Goal: Task Accomplishment & Management: Complete application form

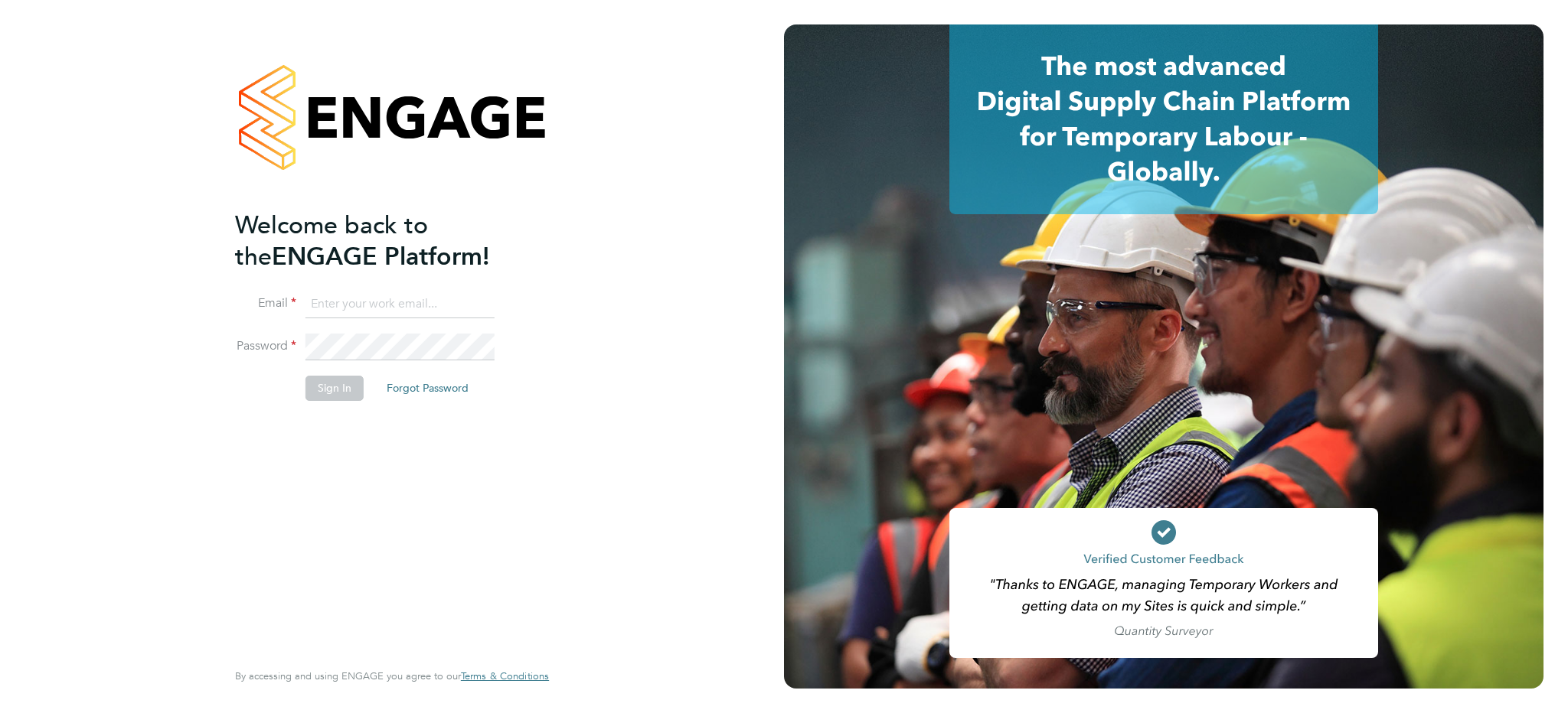
type input "[EMAIL_ADDRESS][DOMAIN_NAME]"
click at [342, 389] on button "Sign In" at bounding box center [334, 388] width 58 height 25
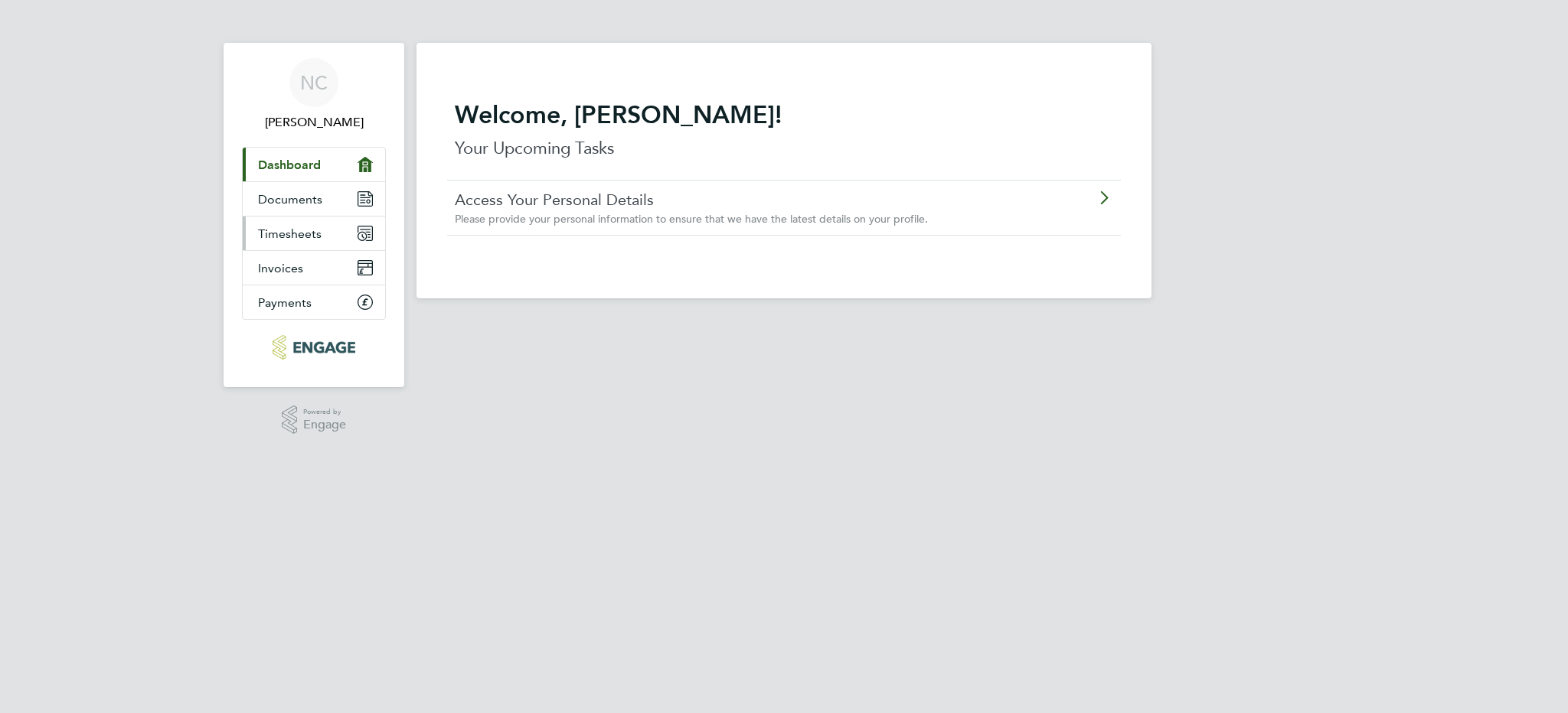
click at [311, 236] on span "Timesheets" at bounding box center [290, 234] width 64 height 14
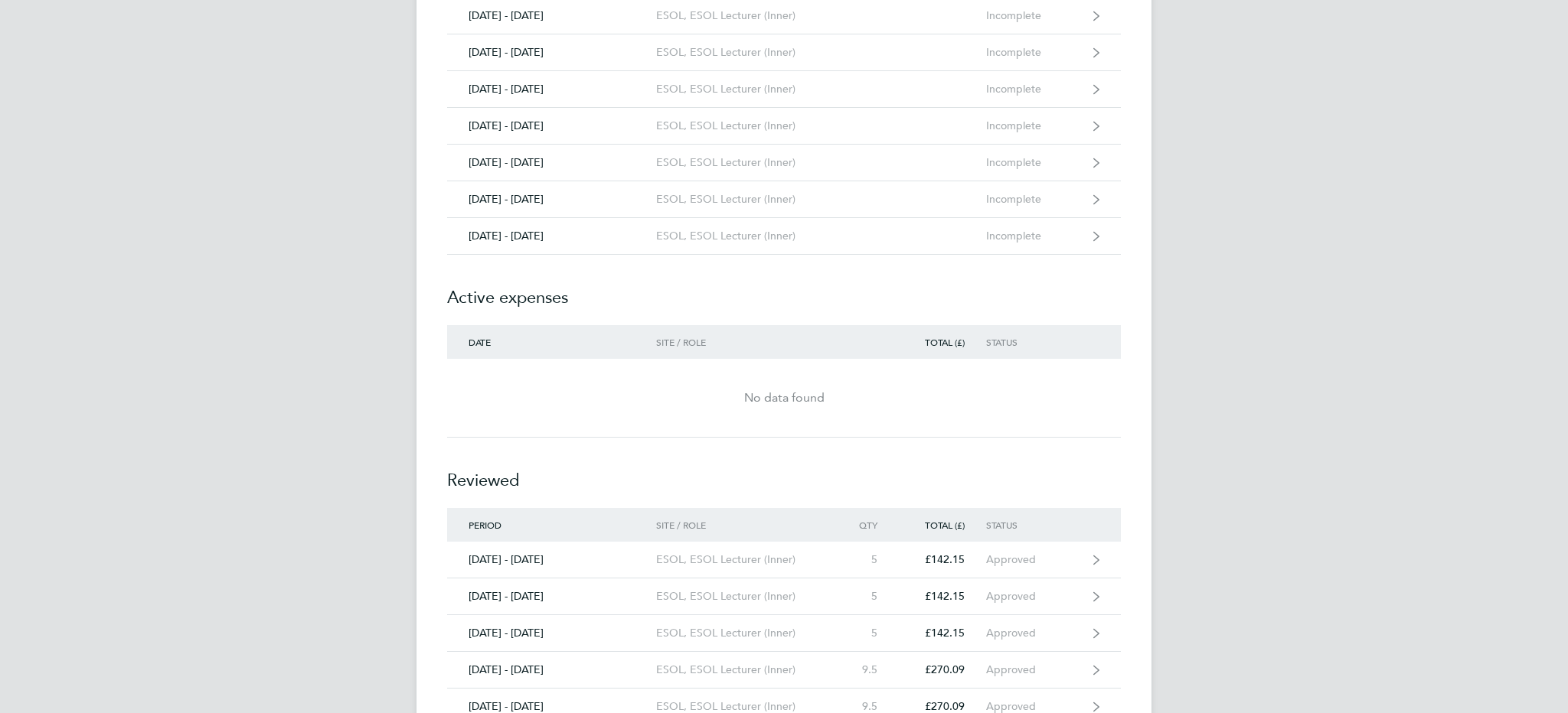
scroll to position [472, 0]
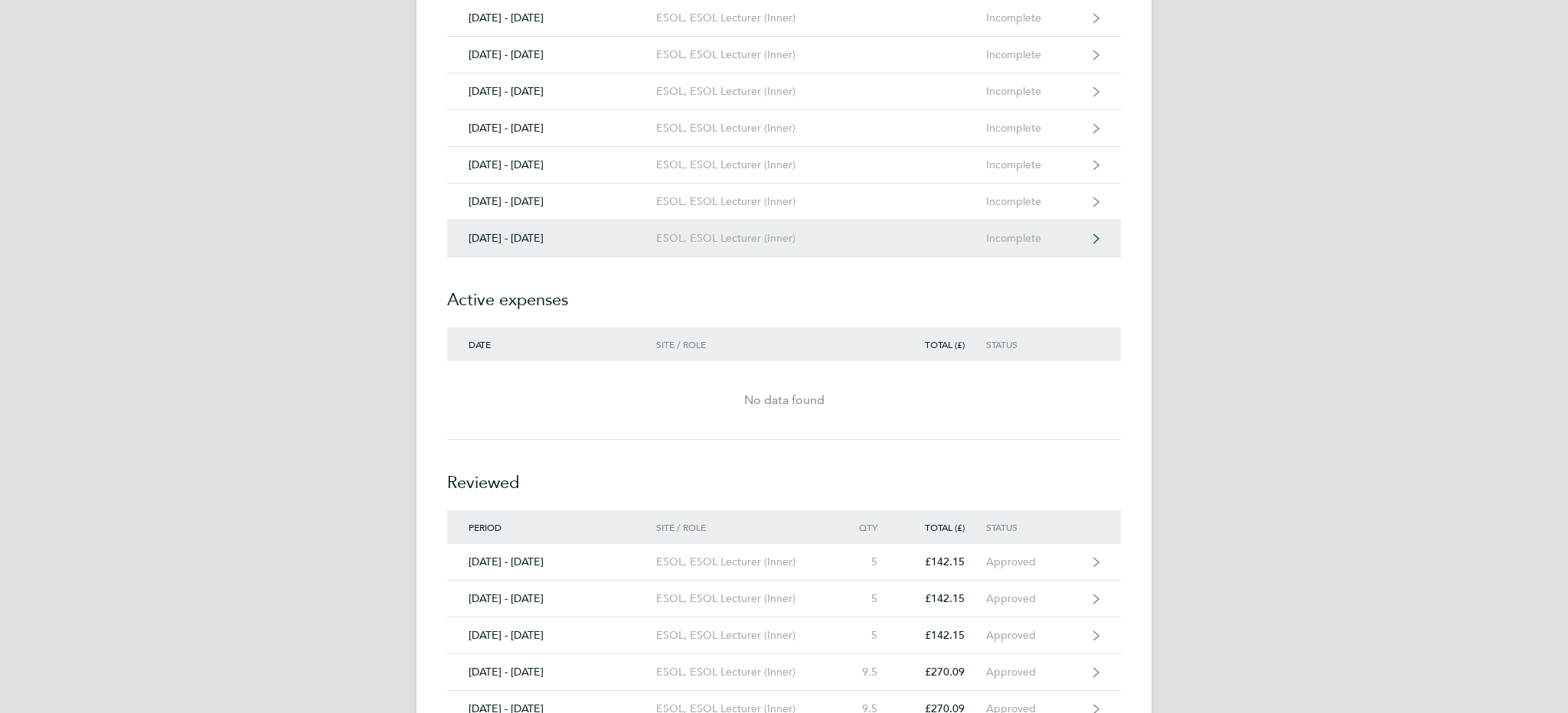
click at [531, 238] on div "29 Sept - 05 Oct 2025" at bounding box center [551, 238] width 209 height 13
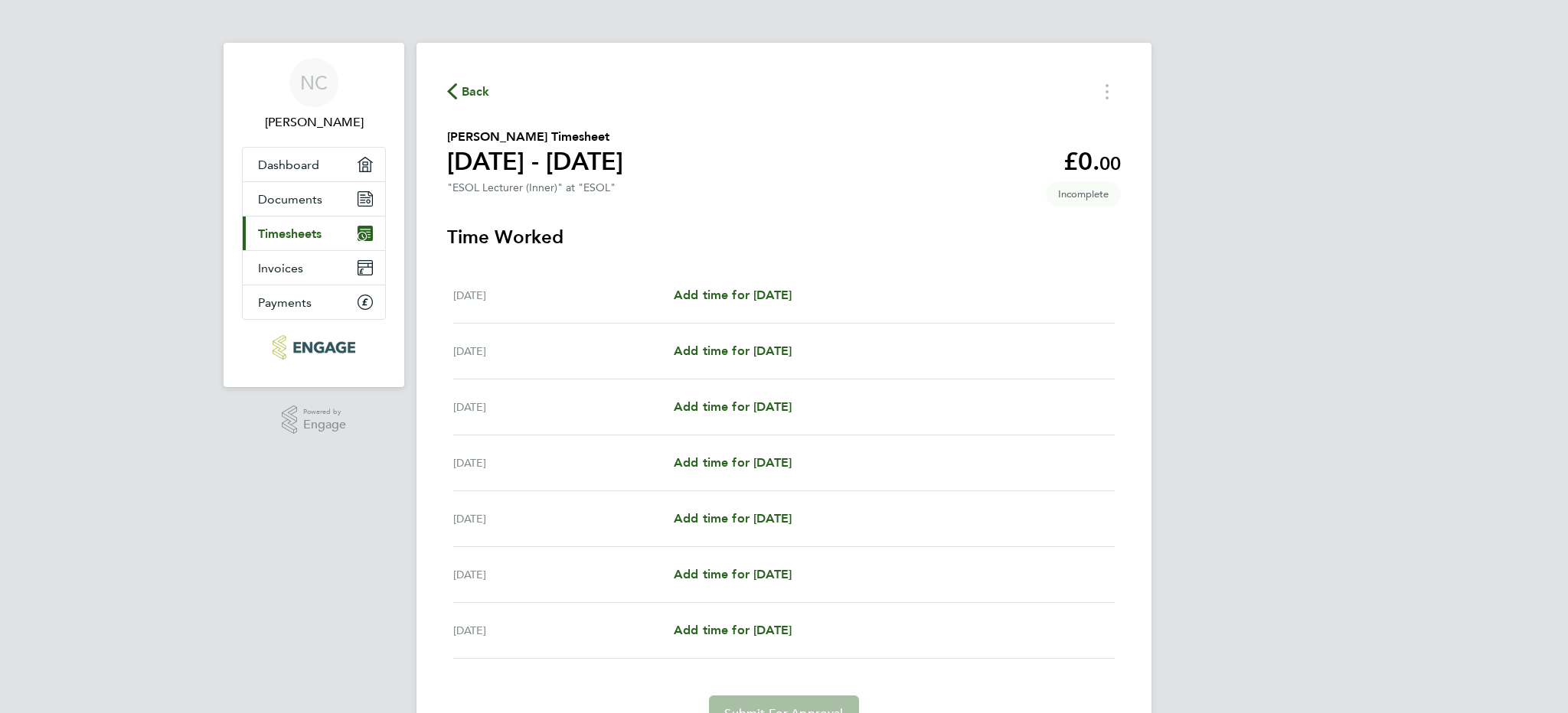
click at [480, 357] on div "Tue 30 Sep" at bounding box center [563, 351] width 220 height 19
drag, startPoint x: 696, startPoint y: 357, endPoint x: 689, endPoint y: 355, distance: 7.3
click at [696, 356] on span "Add time for Tue 30 Sep" at bounding box center [732, 350] width 118 height 14
select select "60"
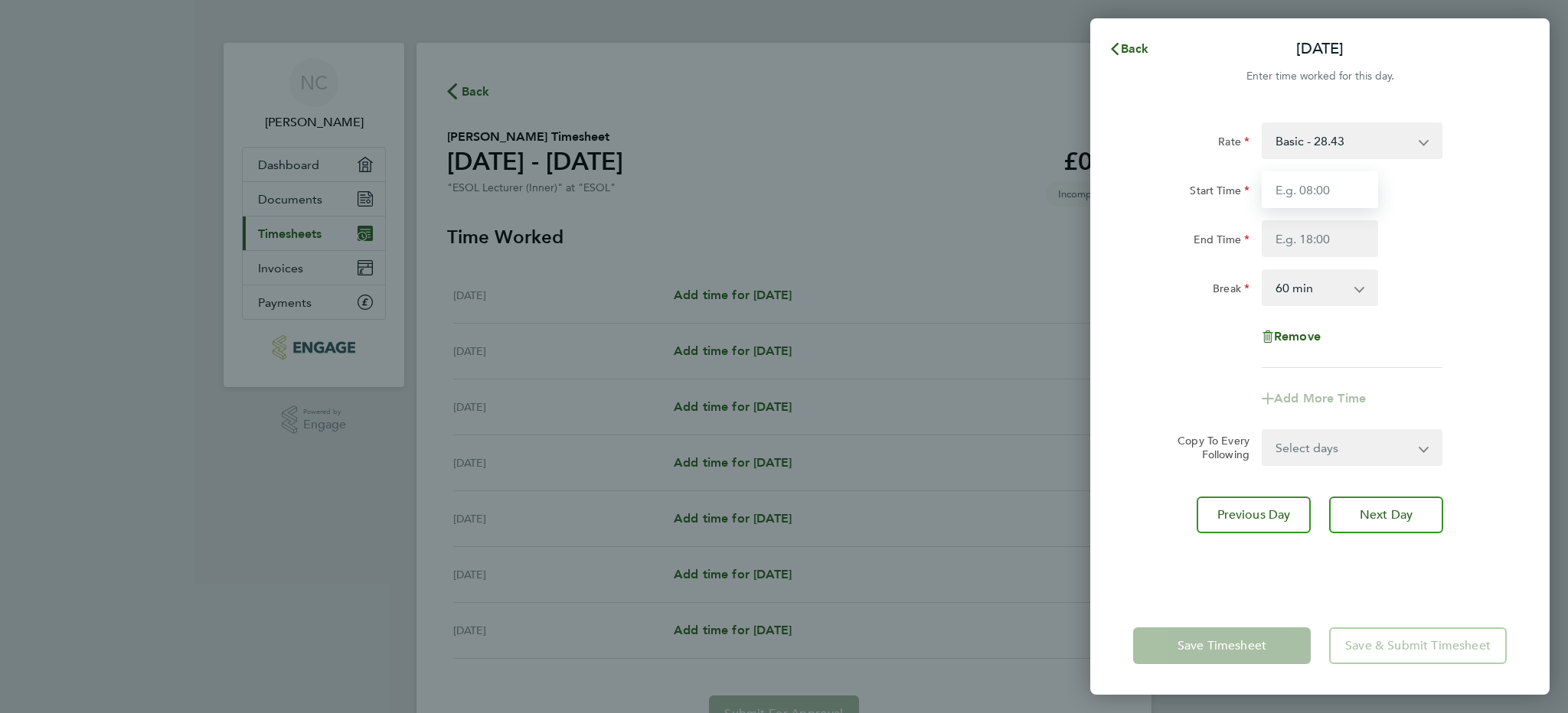
click at [1342, 193] on input "Start Time" at bounding box center [1319, 190] width 116 height 37
type input "18:30"
click at [1336, 247] on input "End Time" at bounding box center [1319, 239] width 116 height 37
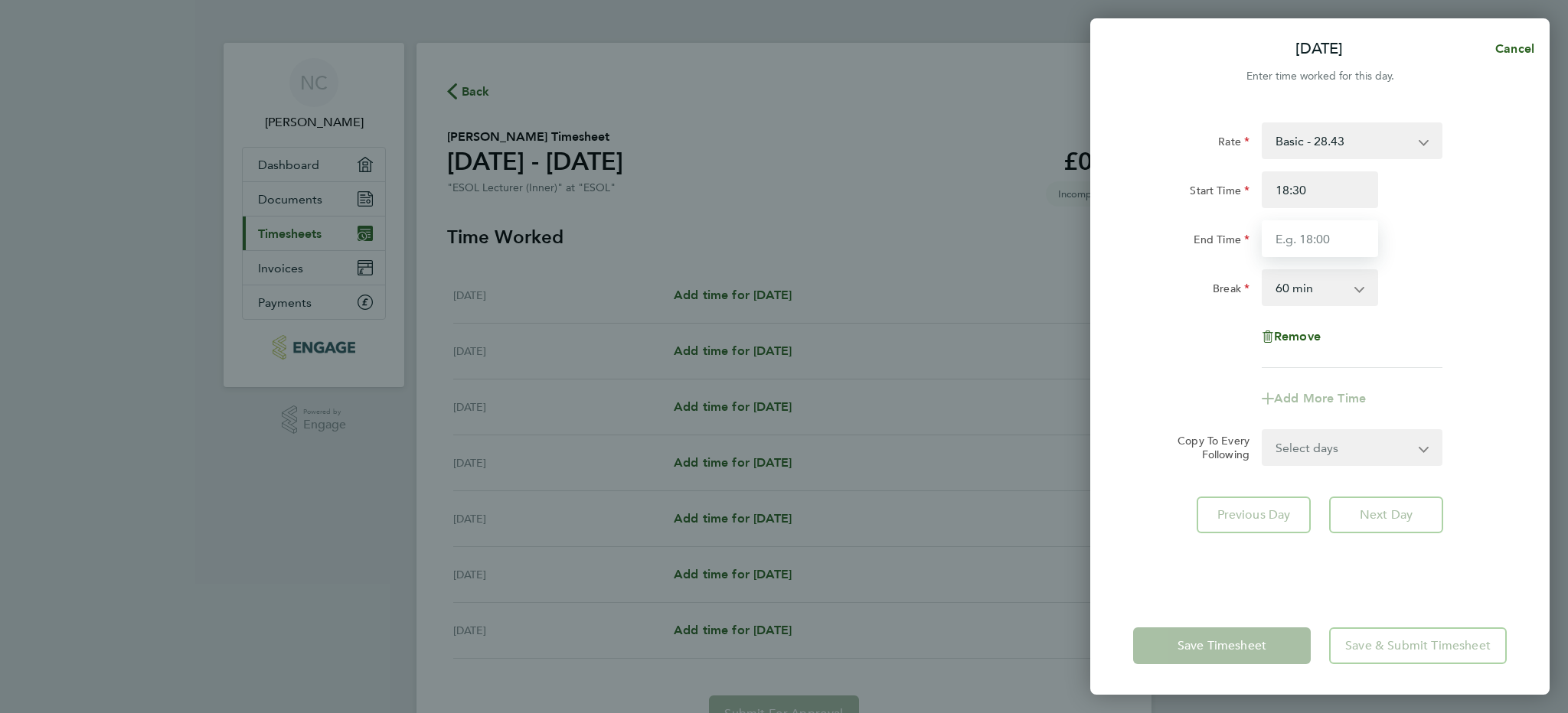
type input "21:00"
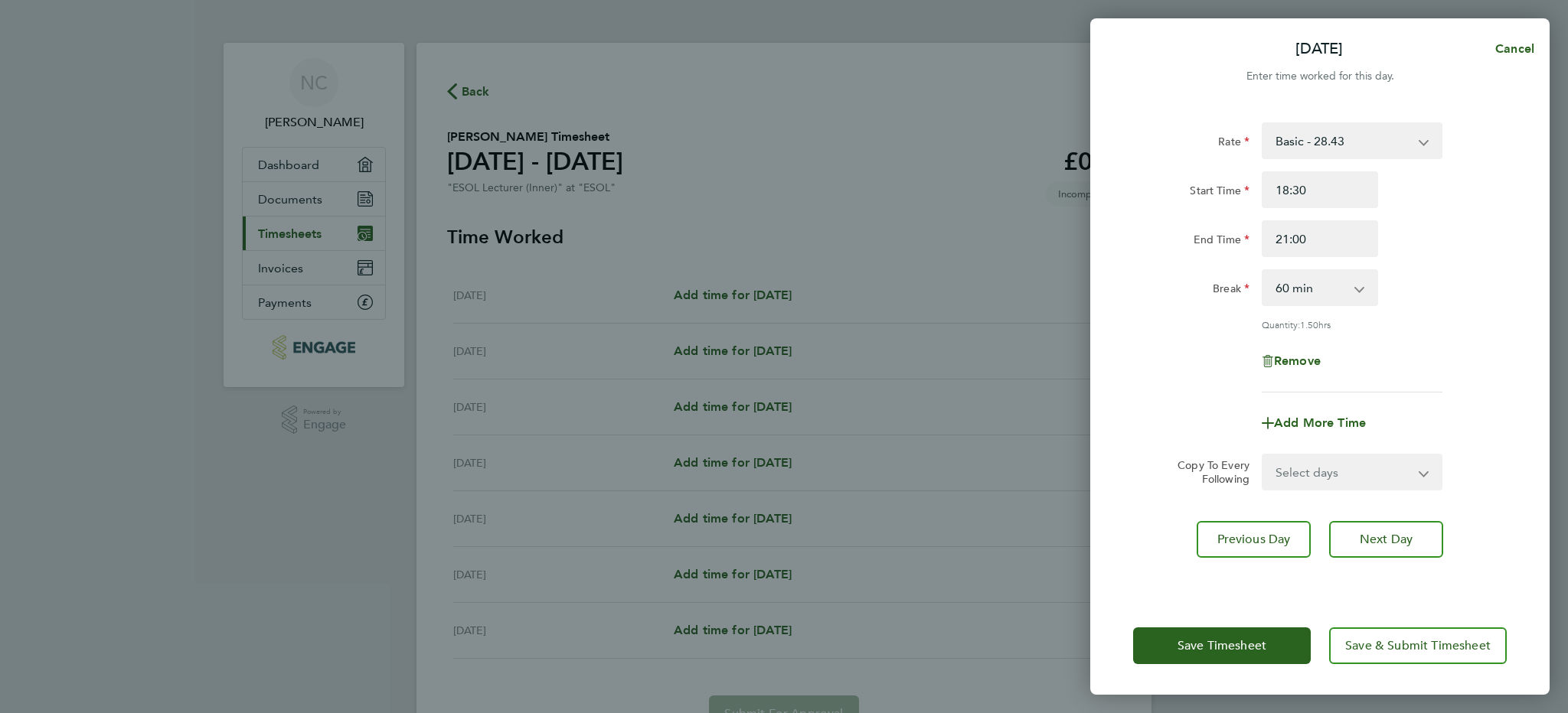
click at [1360, 291] on app-icon-cross-button at bounding box center [1367, 288] width 19 height 34
click at [1359, 291] on app-icon-cross-button at bounding box center [1367, 288] width 19 height 34
click at [1301, 296] on select "0 min 15 min 30 min 45 min 60 min 75 min 90 min" at bounding box center [1310, 288] width 95 height 34
select select "0"
click at [1263, 271] on select "0 min 15 min 30 min 45 min 60 min 75 min 90 min" at bounding box center [1310, 288] width 95 height 34
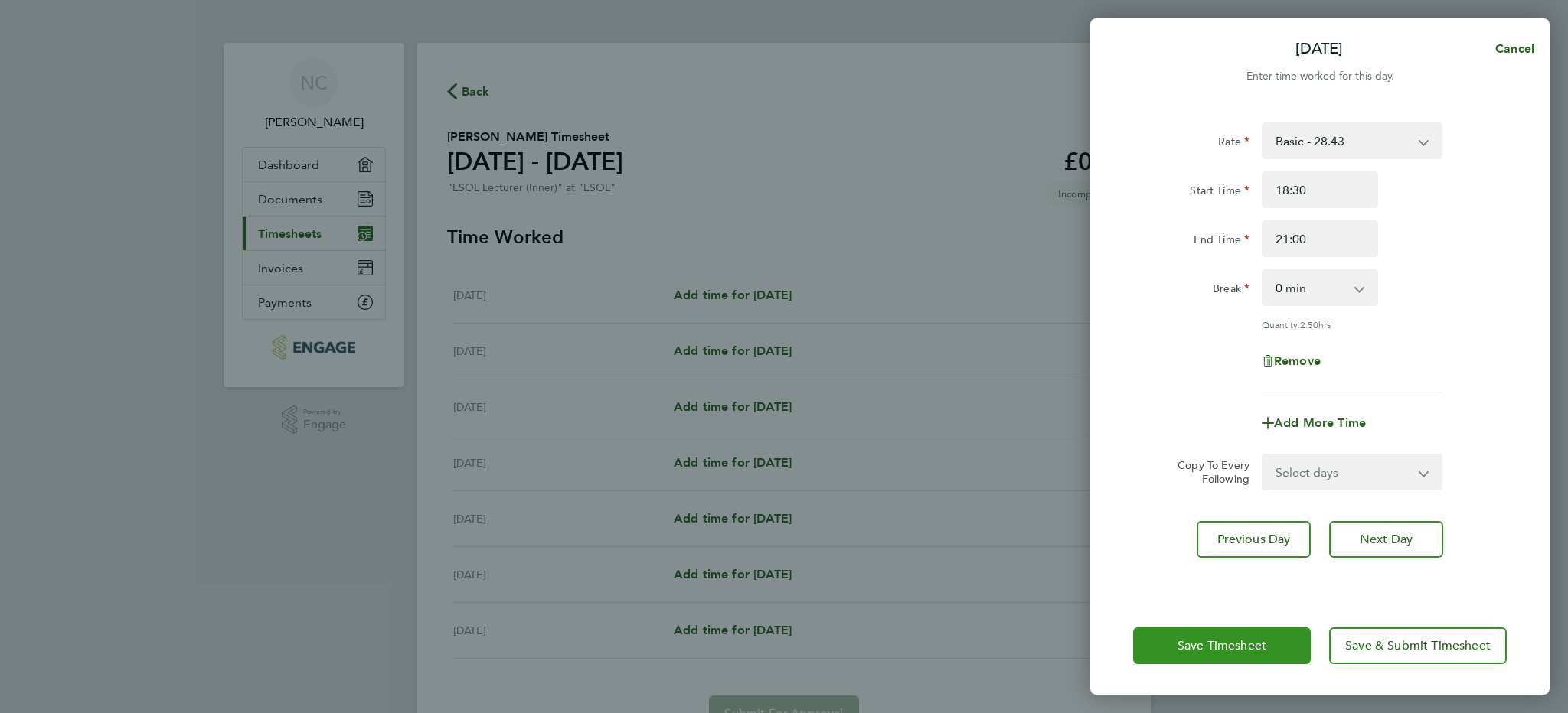
click at [1246, 654] on button "Save Timesheet" at bounding box center [1221, 646] width 178 height 37
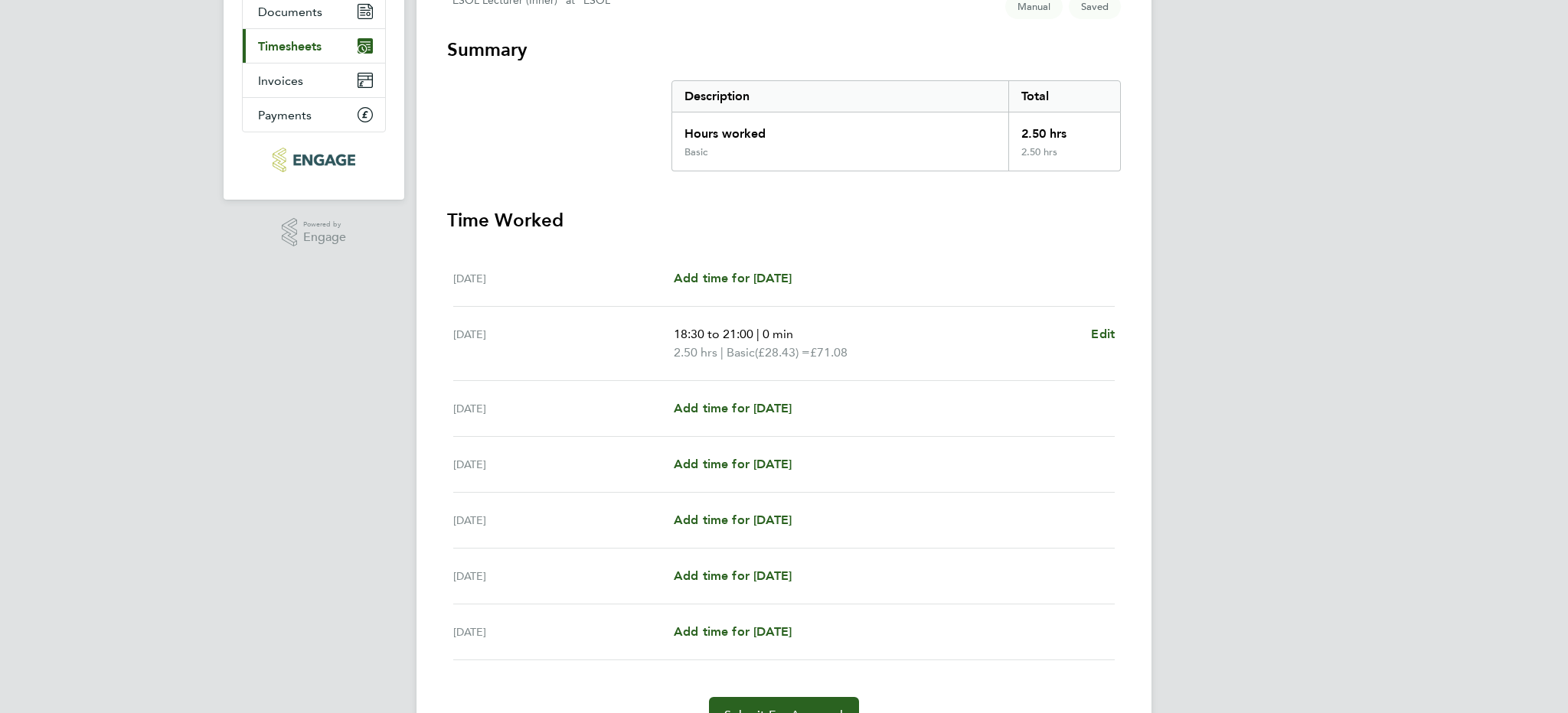
scroll to position [196, 0]
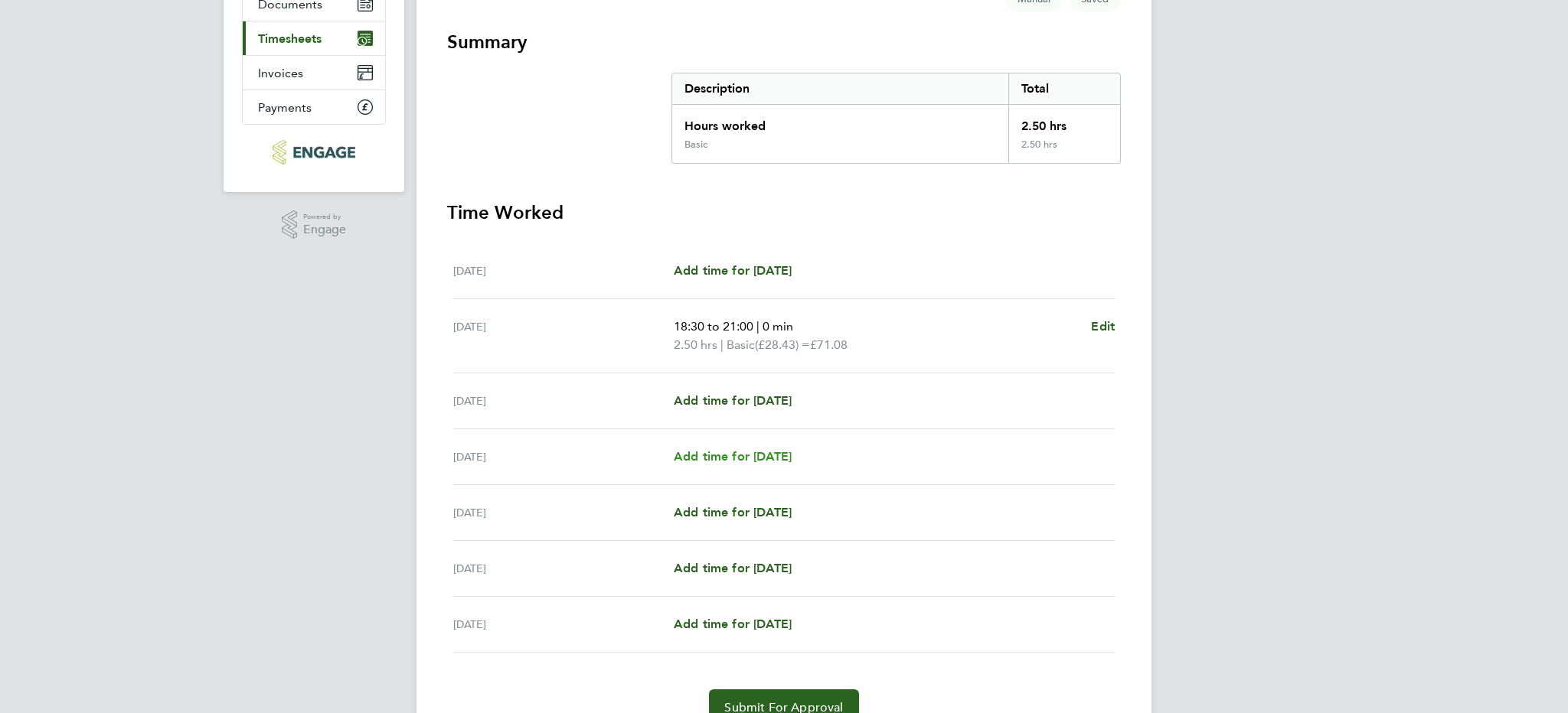
click at [703, 468] on div "Thu 02 Oct Add time for Thu 02 Oct Add time for Thu 02 Oct" at bounding box center [783, 456] width 661 height 56
click at [708, 459] on span "Add time for Thu 02 Oct" at bounding box center [732, 456] width 118 height 14
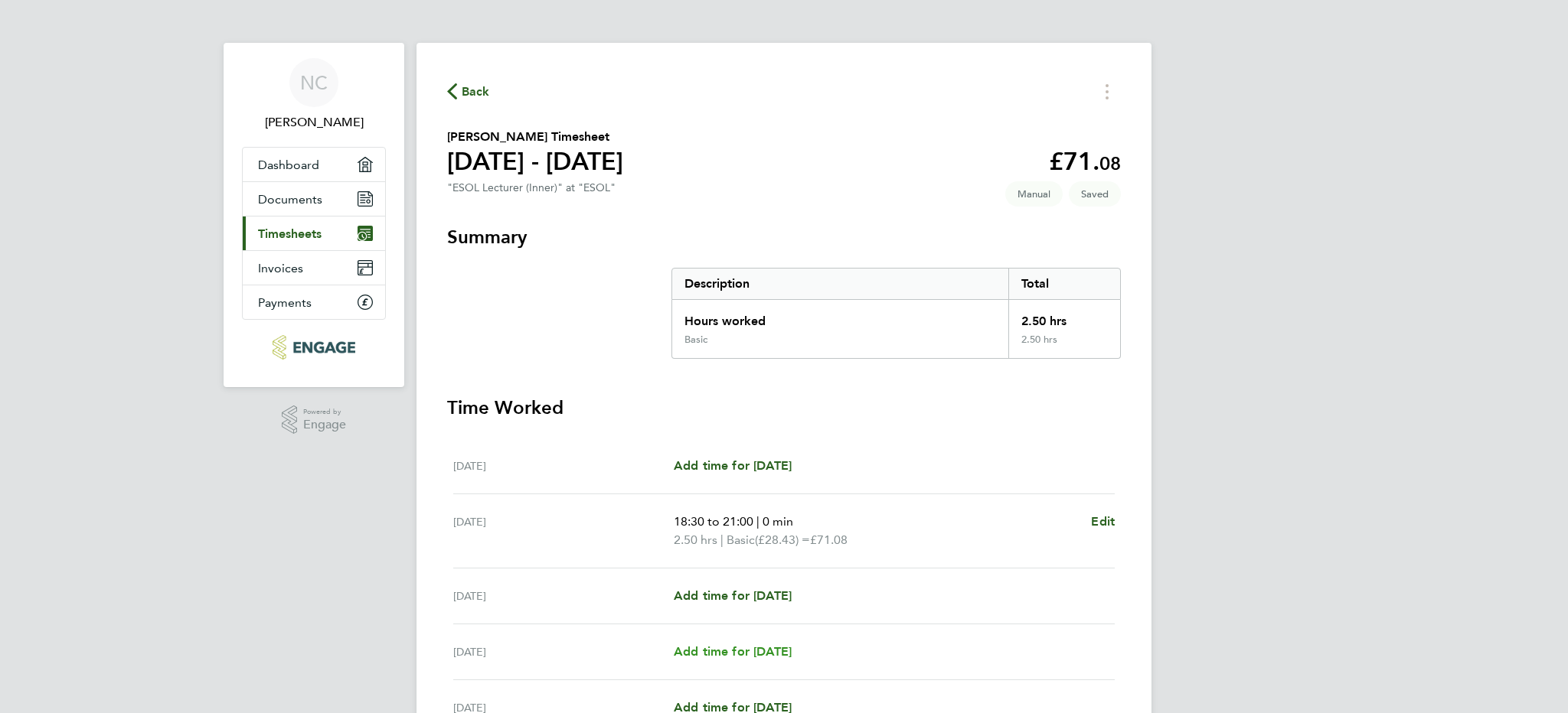
select select "60"
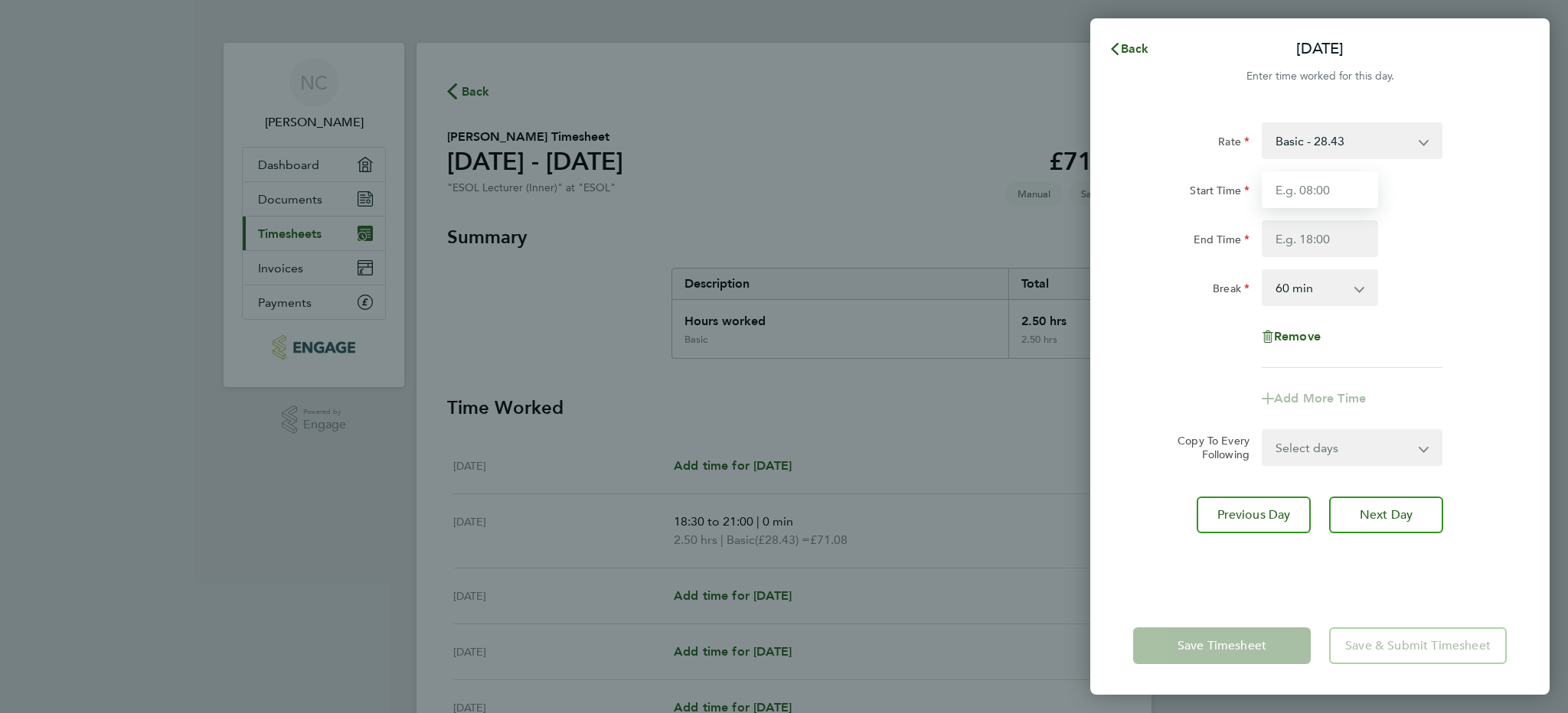
click at [1303, 190] on input "Start Time" at bounding box center [1319, 190] width 116 height 37
type input "18:30"
click at [1305, 244] on input "End Time" at bounding box center [1319, 239] width 116 height 37
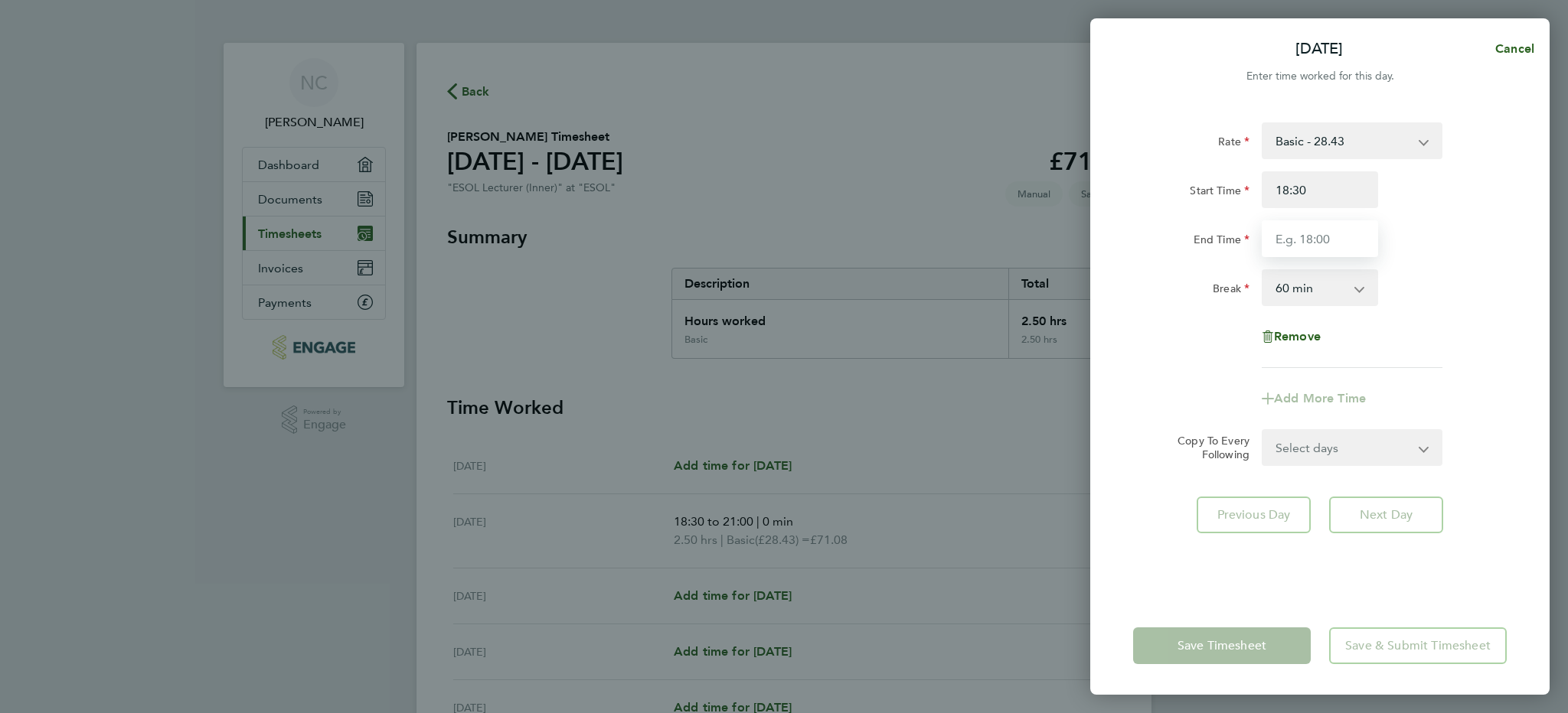
type input "21:00"
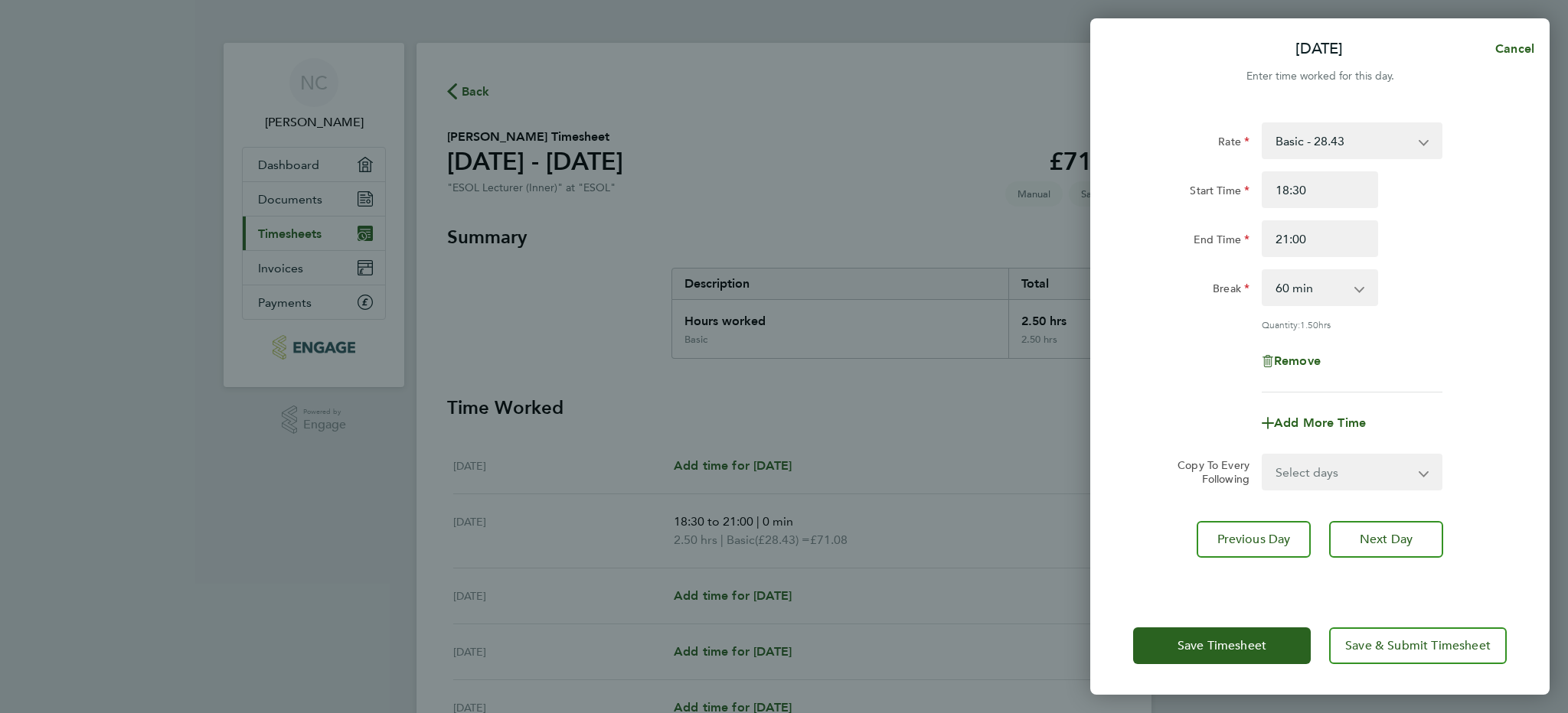
click at [1359, 287] on app-icon-cross-button at bounding box center [1367, 288] width 19 height 34
click at [1358, 290] on app-icon-cross-button at bounding box center [1367, 288] width 19 height 34
click at [1276, 292] on select "0 min 15 min 30 min 45 min 60 min 75 min 90 min" at bounding box center [1310, 288] width 95 height 34
select select "0"
click at [1263, 271] on select "0 min 15 min 30 min 45 min 60 min 75 min 90 min" at bounding box center [1310, 288] width 95 height 34
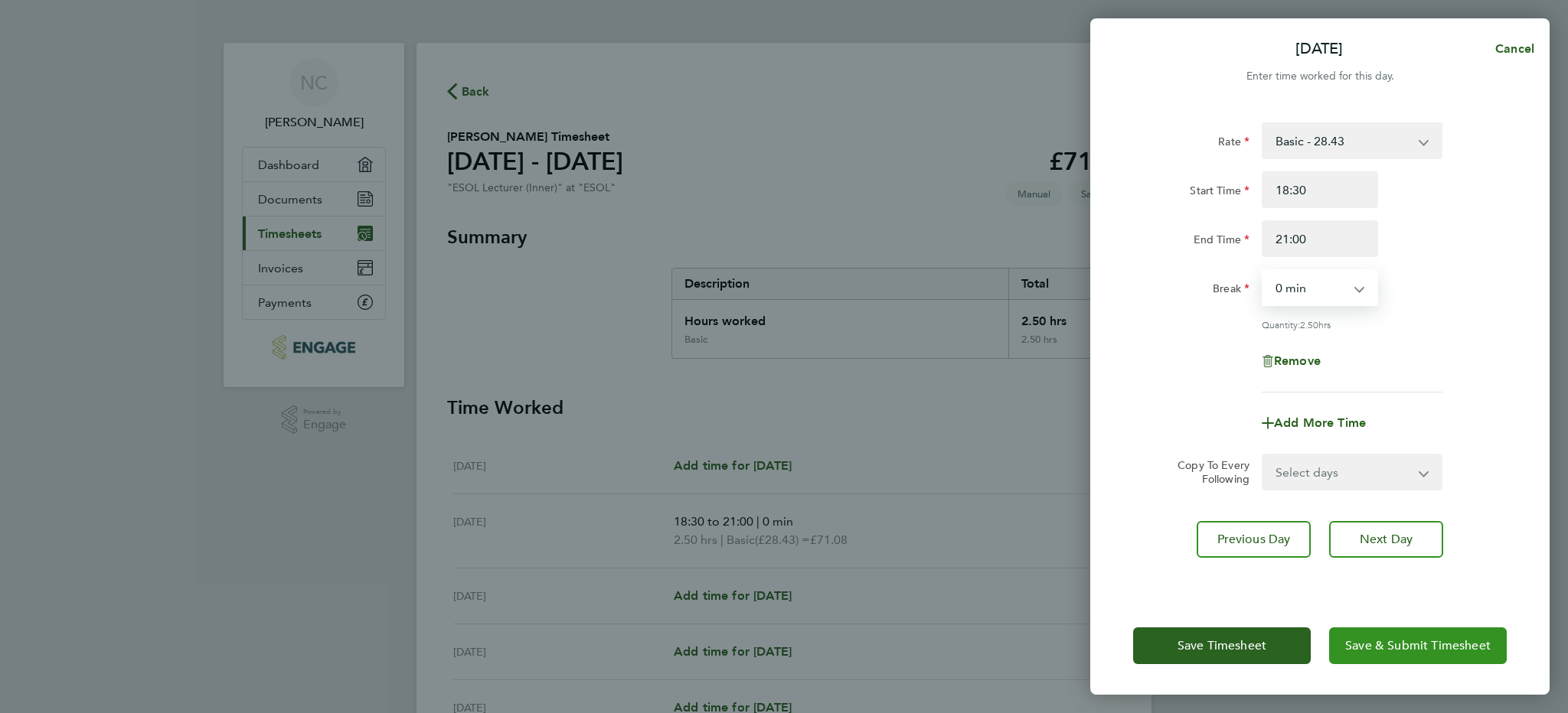
click at [1433, 648] on span "Save & Submit Timesheet" at bounding box center [1418, 646] width 145 height 15
